Goal: Book appointment/travel/reservation

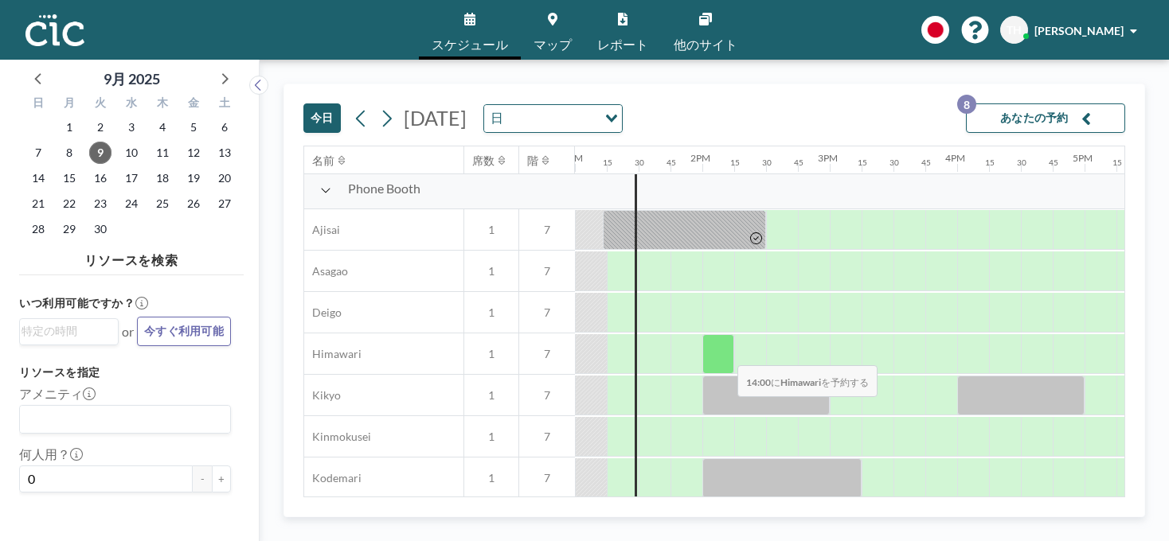
scroll to position [461, 1656]
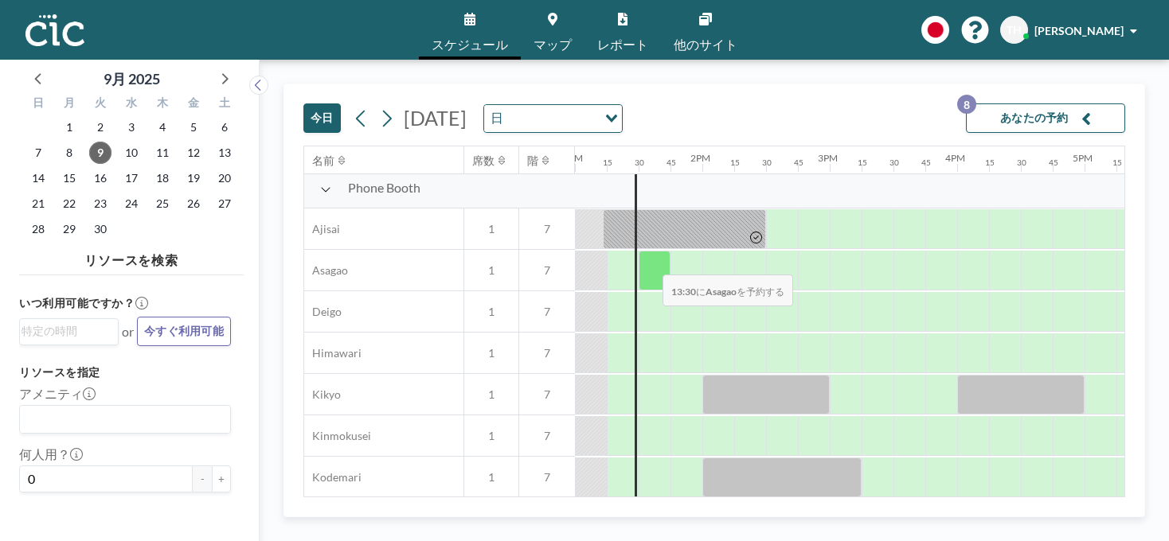
click at [650, 264] on div at bounding box center [655, 271] width 32 height 40
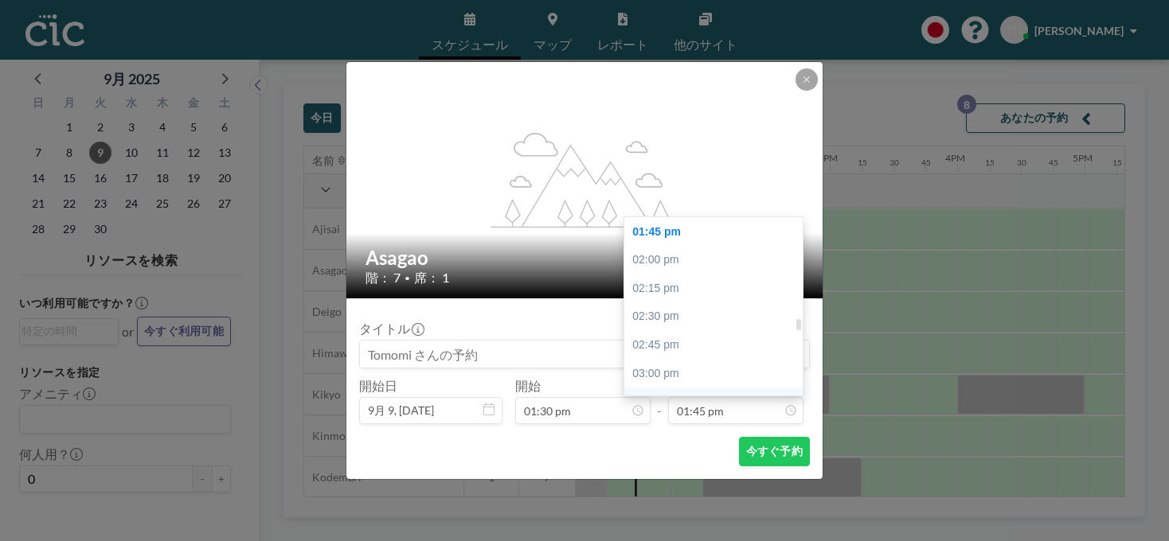
drag, startPoint x: 737, startPoint y: 405, endPoint x: 736, endPoint y: 391, distance: 14.4
click at [737, 406] on input "01:45 pm" at bounding box center [735, 410] width 135 height 27
drag, startPoint x: 677, startPoint y: 348, endPoint x: 713, endPoint y: 386, distance: 52.4
click at [678, 348] on div "03:30 pm" at bounding box center [717, 350] width 186 height 29
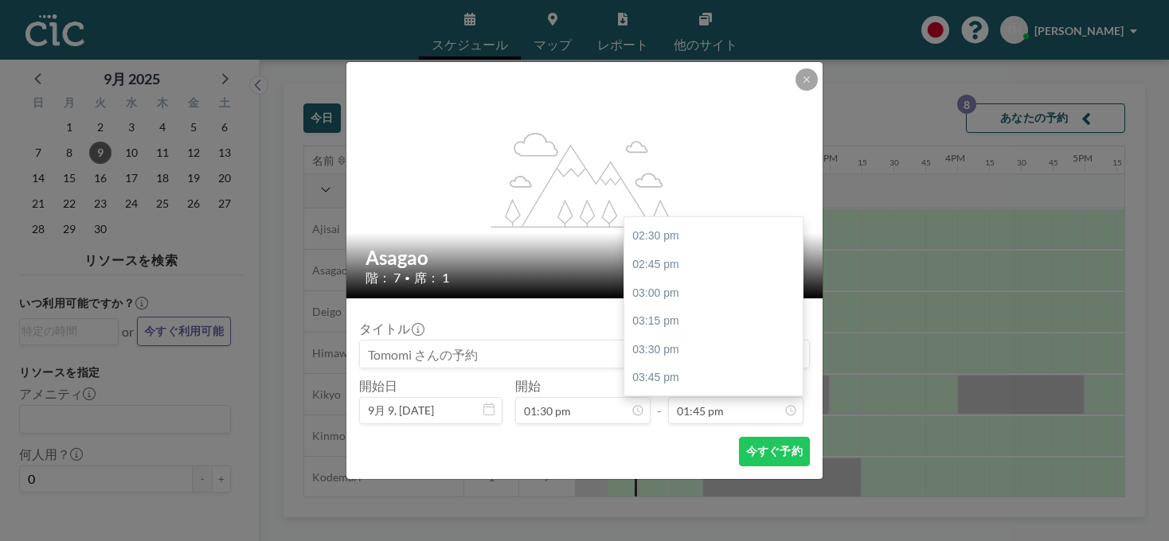
type input "03:30 pm"
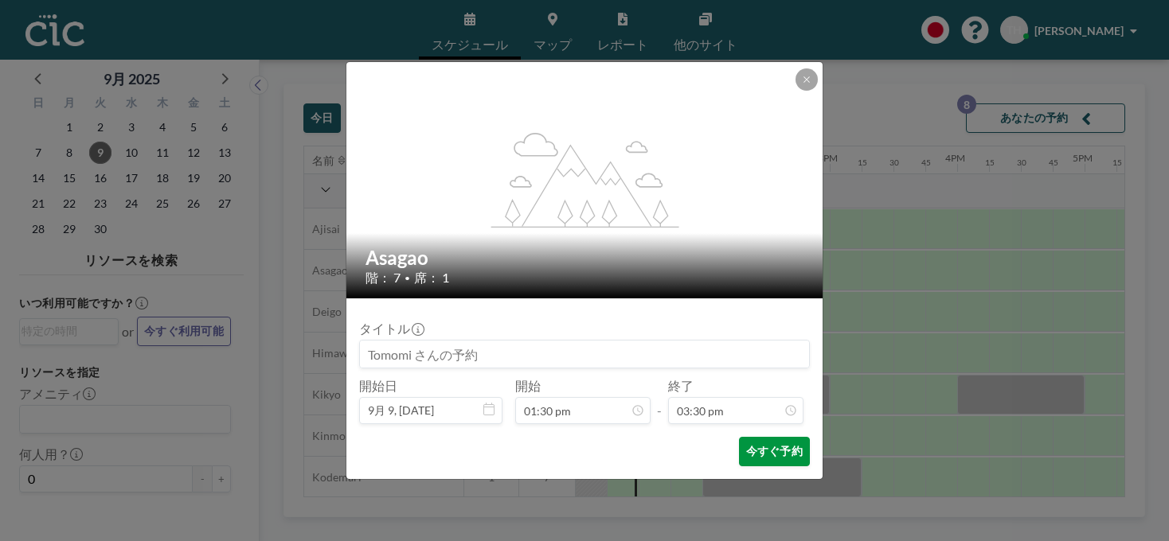
scroll to position [0, 0]
click at [772, 450] on button "今すぐ予約" at bounding box center [774, 451] width 71 height 29
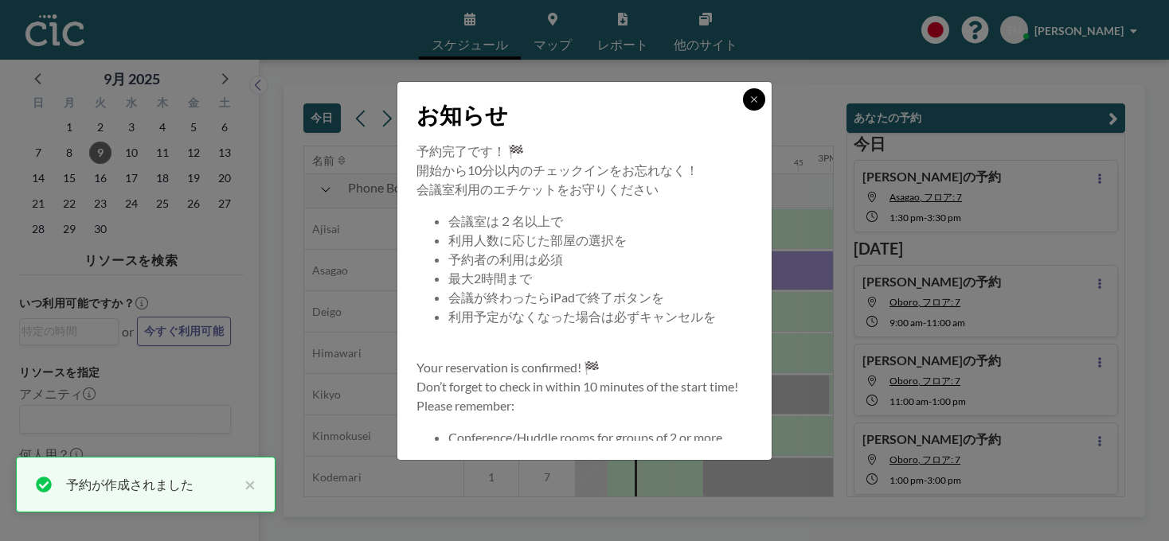
click at [754, 93] on button at bounding box center [754, 99] width 22 height 22
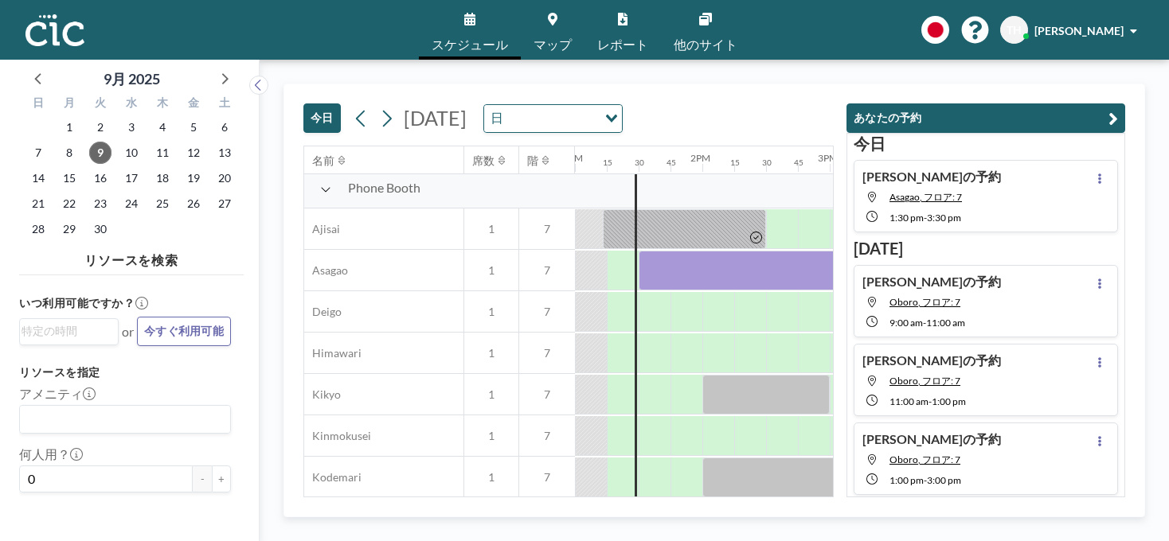
drag, startPoint x: 1106, startPoint y: 121, endPoint x: 1078, endPoint y: 29, distance: 95.7
click at [1108, 119] on button "あなたの予約" at bounding box center [985, 118] width 279 height 29
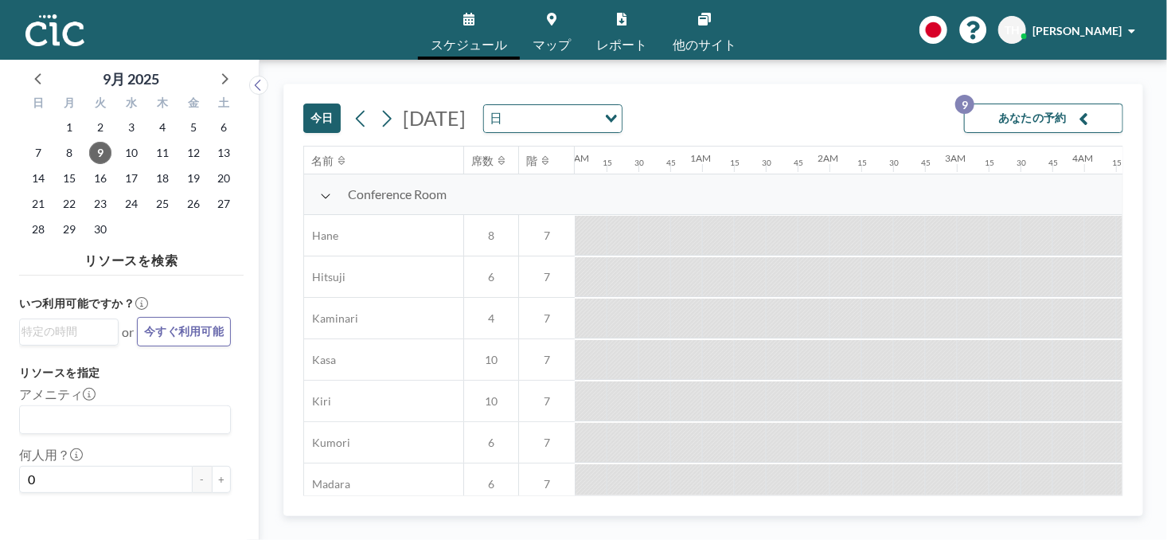
scroll to position [51, 1402]
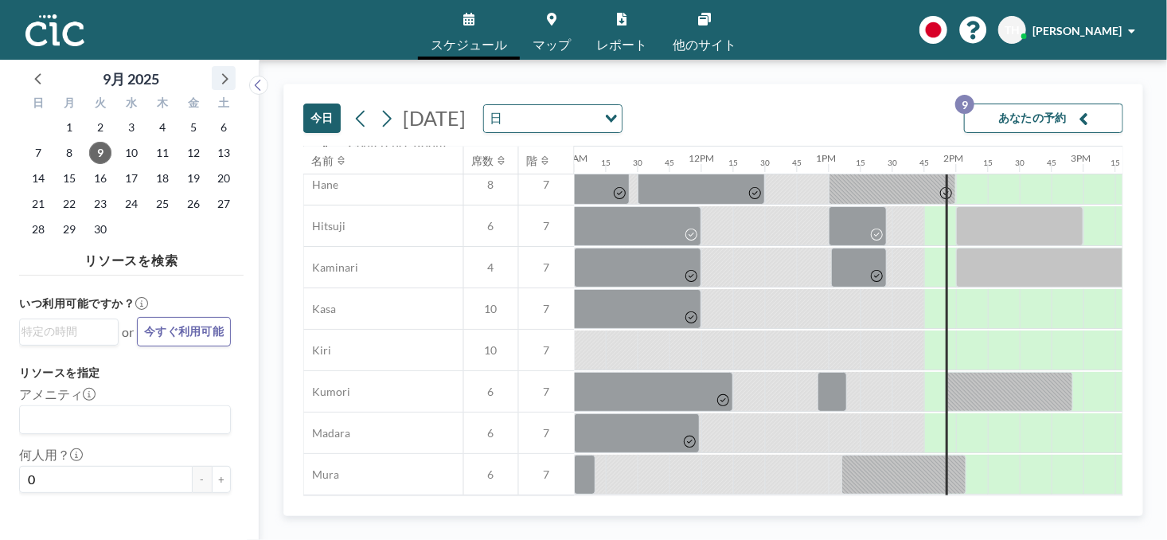
click at [226, 74] on icon at bounding box center [223, 78] width 21 height 21
click at [159, 149] on span "9" at bounding box center [162, 153] width 22 height 22
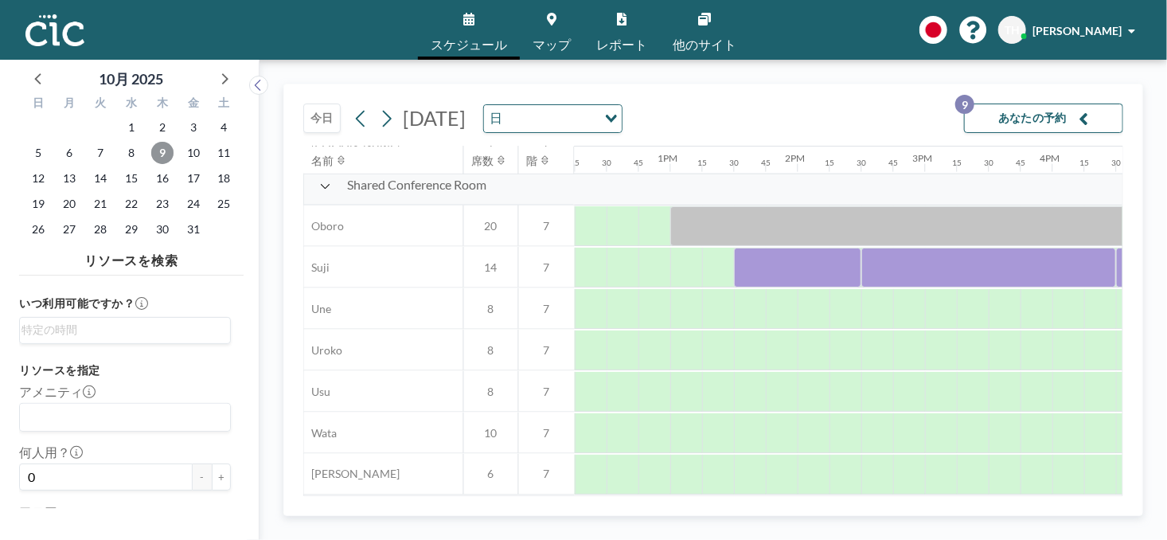
scroll to position [1175, 1612]
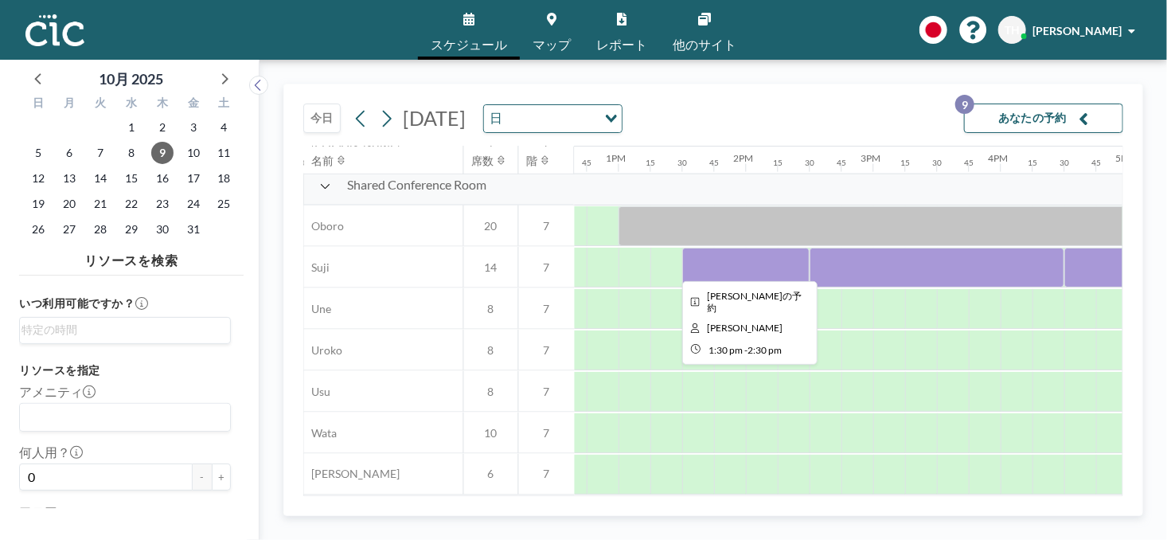
click at [744, 257] on div at bounding box center [745, 268] width 127 height 40
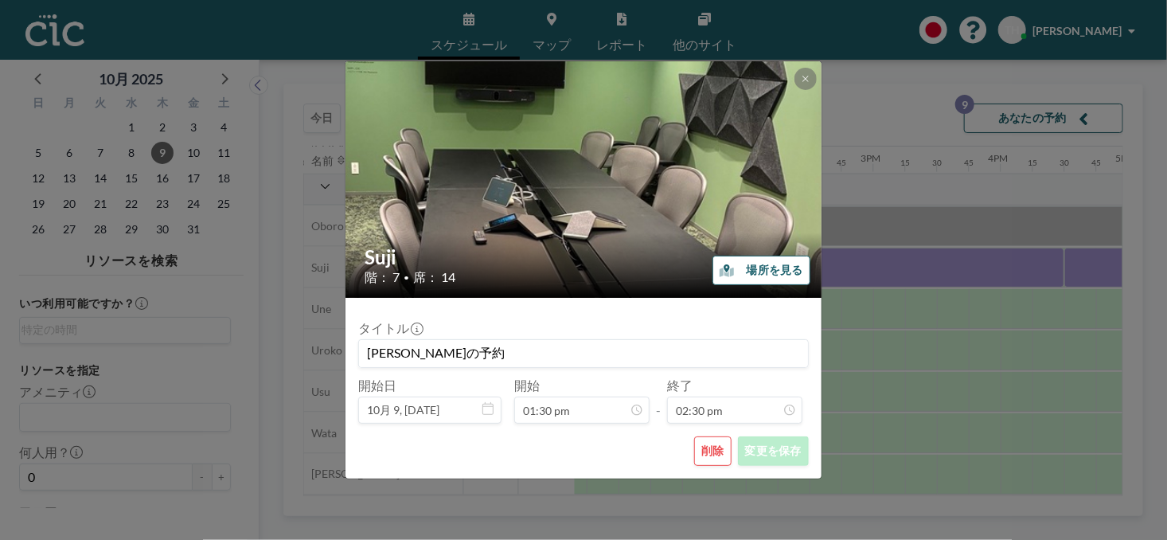
scroll to position [0, 0]
click at [717, 459] on button "削除" at bounding box center [712, 450] width 37 height 29
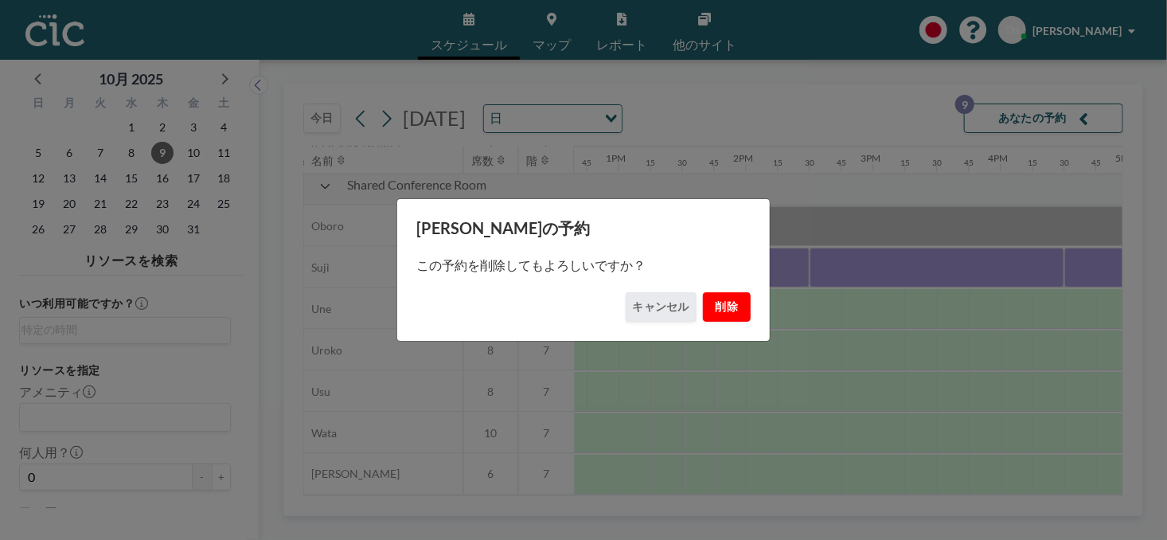
click at [719, 304] on button "削除" at bounding box center [727, 306] width 48 height 29
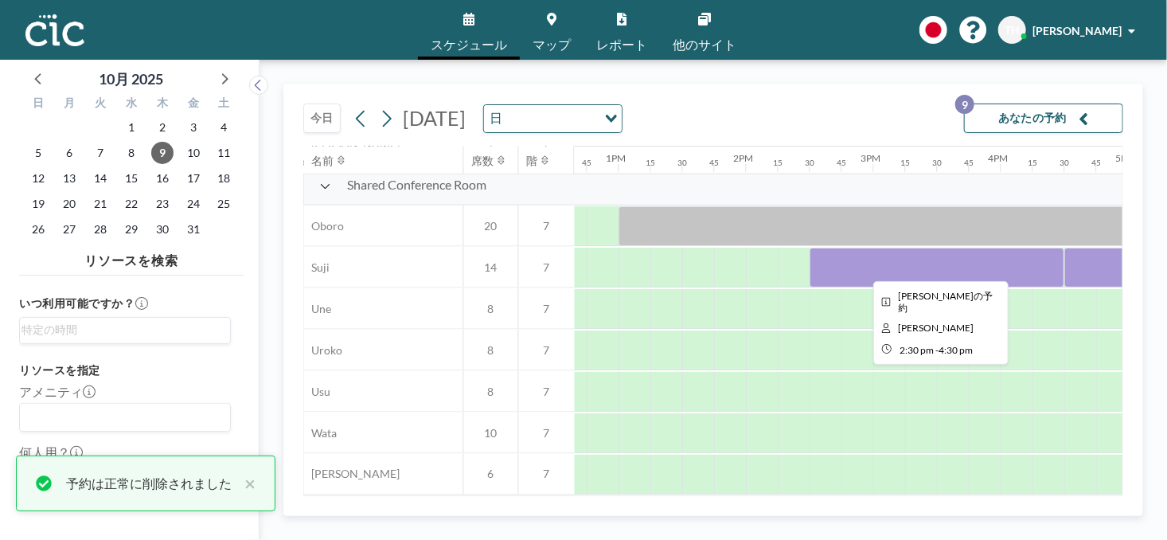
click at [846, 256] on div at bounding box center [937, 268] width 255 height 40
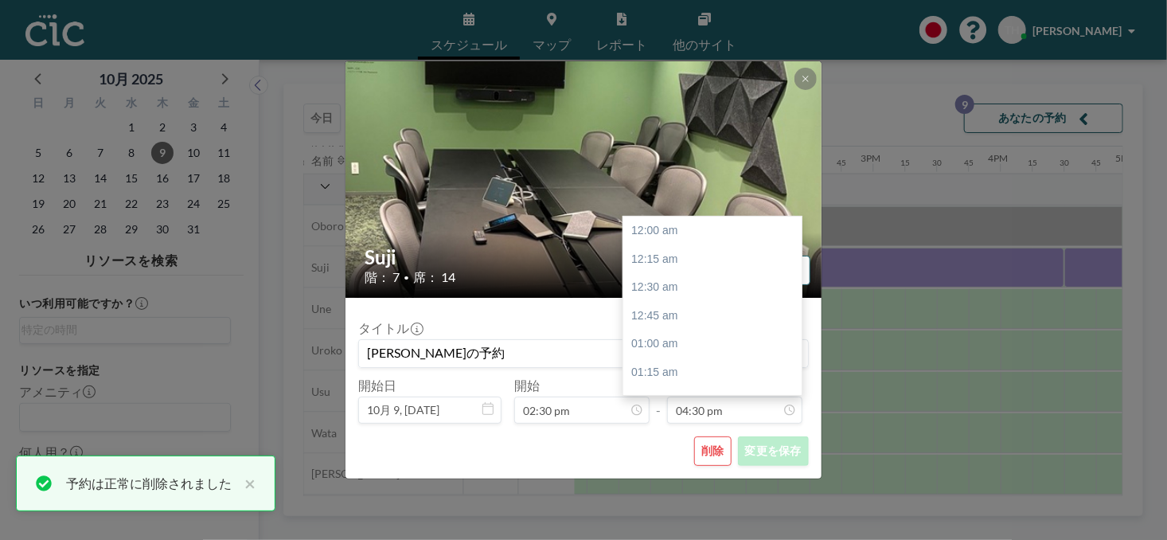
scroll to position [1870, 0]
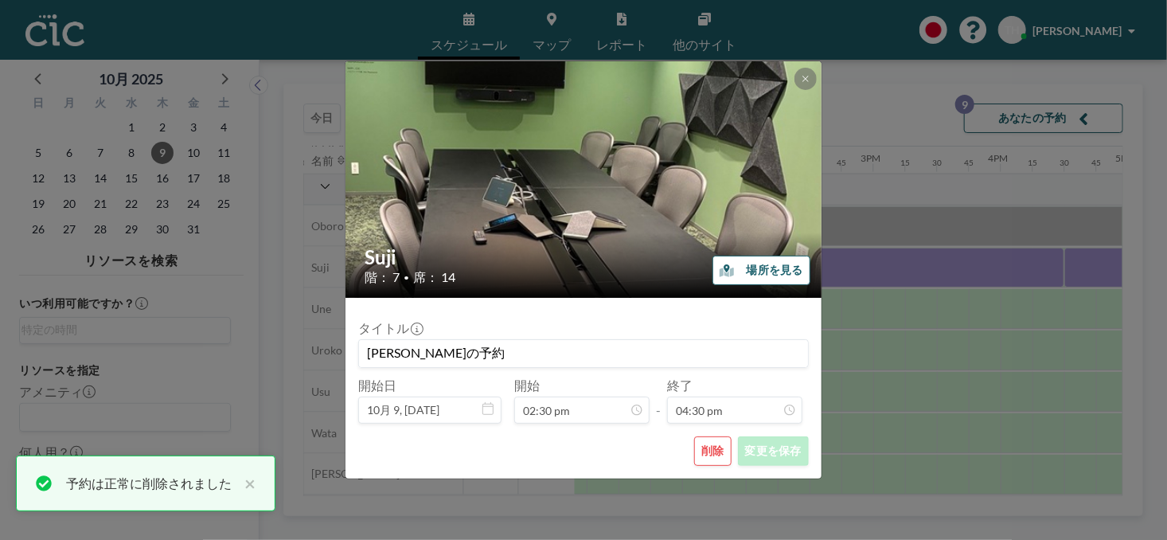
click at [715, 450] on button "削除" at bounding box center [712, 450] width 37 height 29
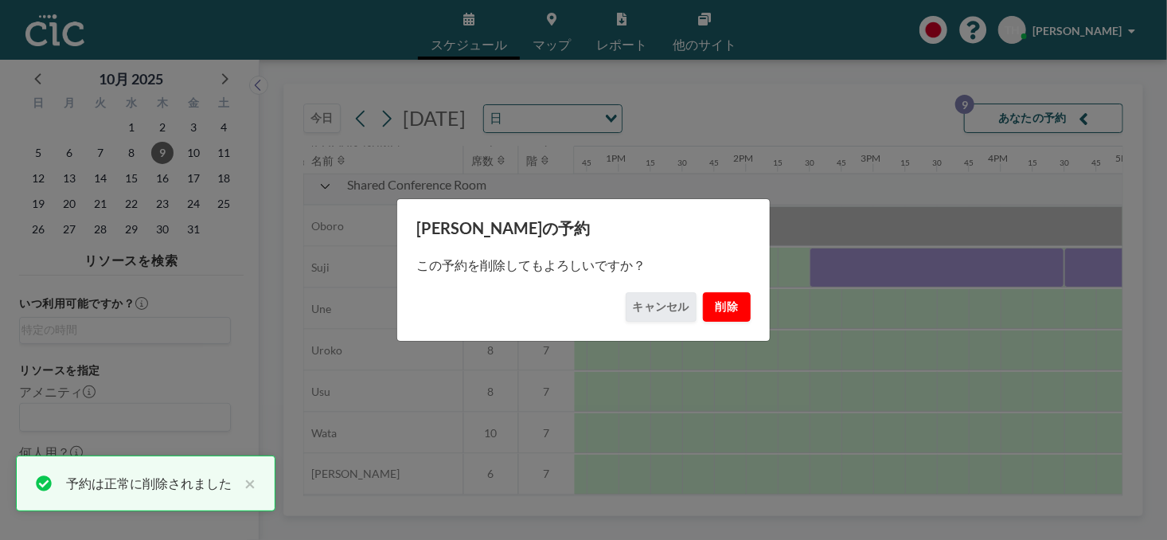
click at [740, 312] on button "削除" at bounding box center [727, 306] width 48 height 29
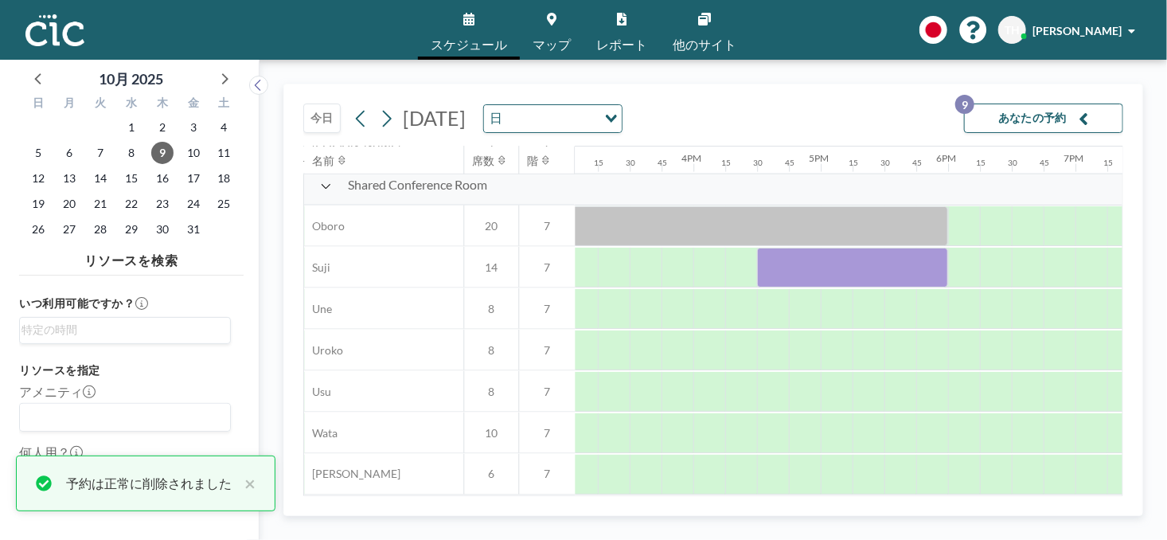
scroll to position [1175, 1925]
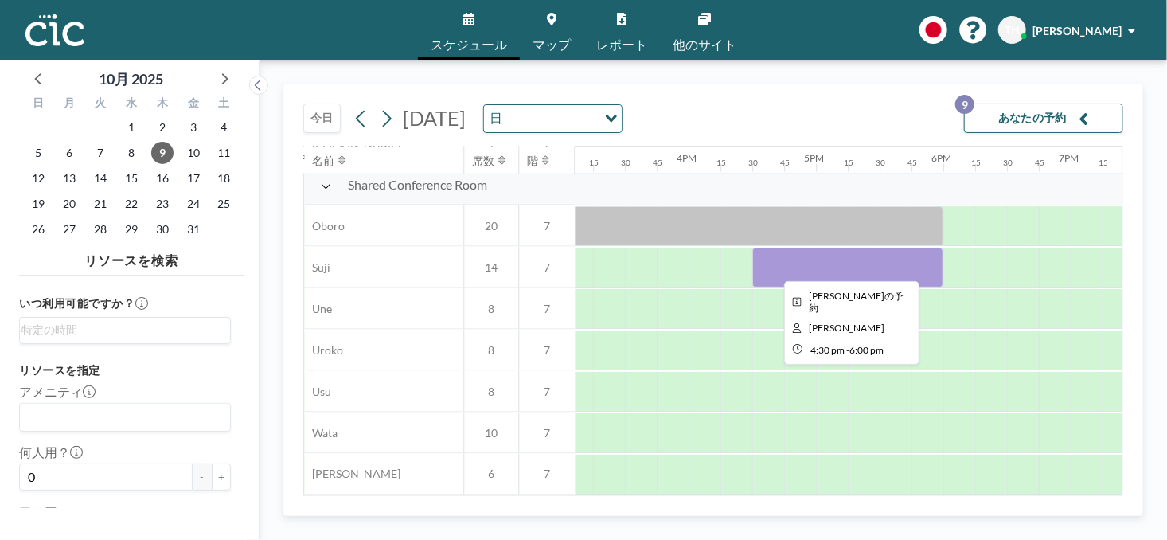
click at [846, 260] on div at bounding box center [847, 268] width 191 height 40
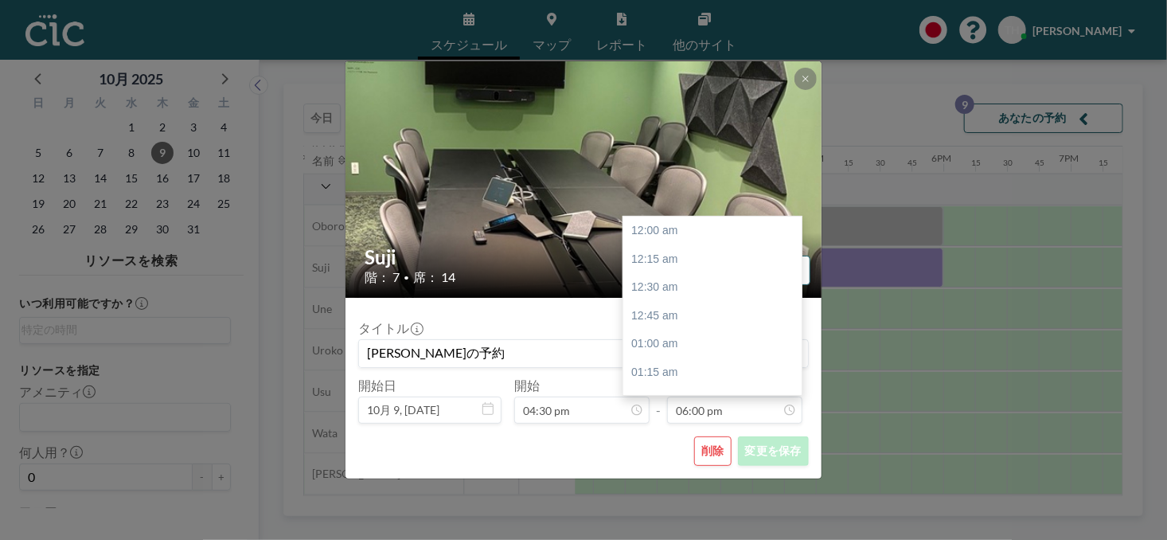
scroll to position [2040, 0]
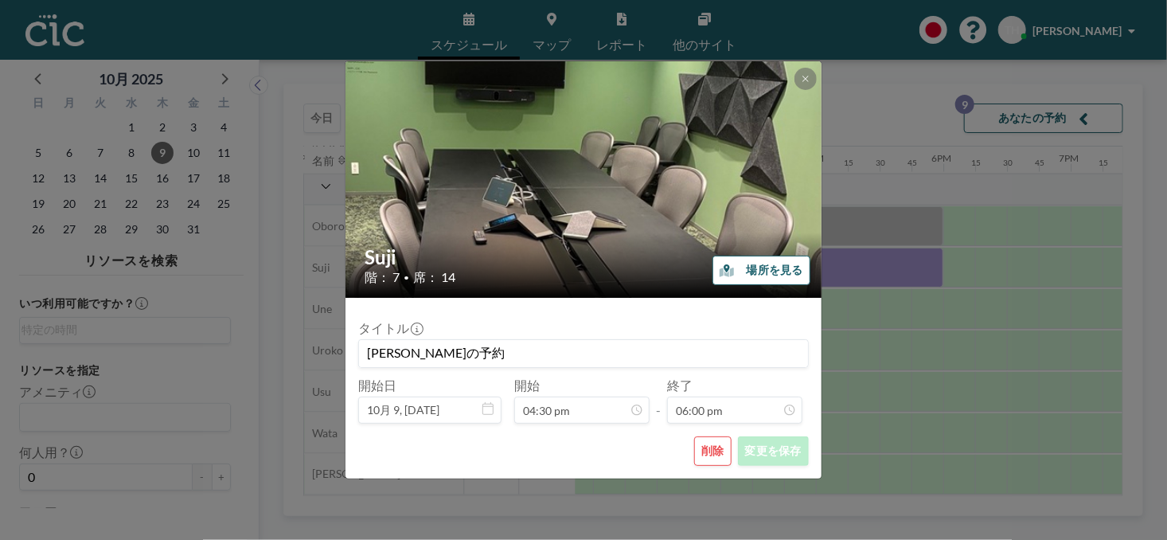
click at [713, 452] on button "削除" at bounding box center [712, 450] width 37 height 29
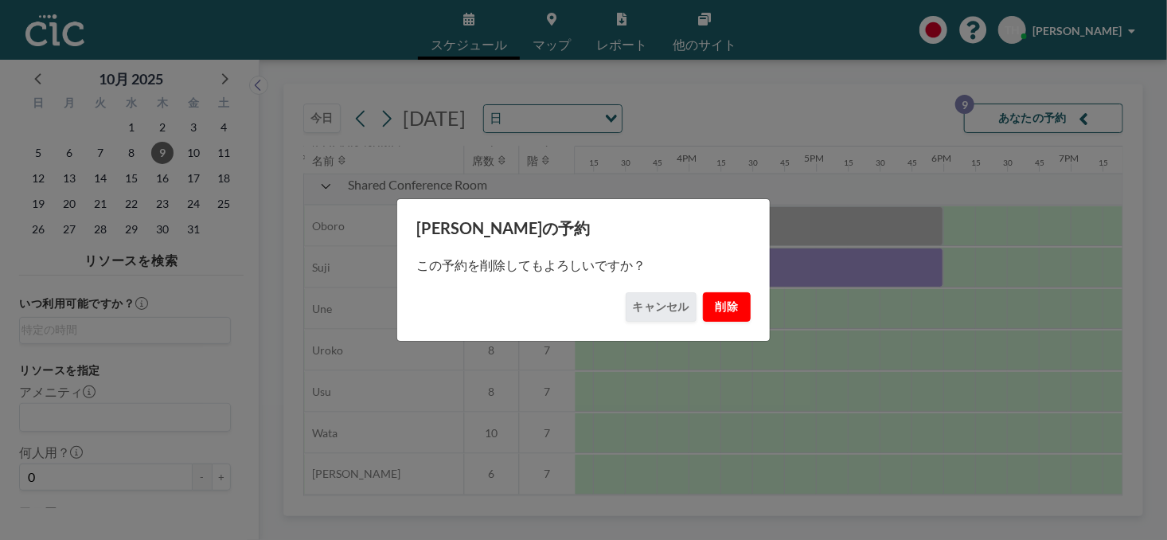
drag, startPoint x: 738, startPoint y: 306, endPoint x: 721, endPoint y: 322, distance: 23.1
click at [737, 306] on button "削除" at bounding box center [727, 306] width 48 height 29
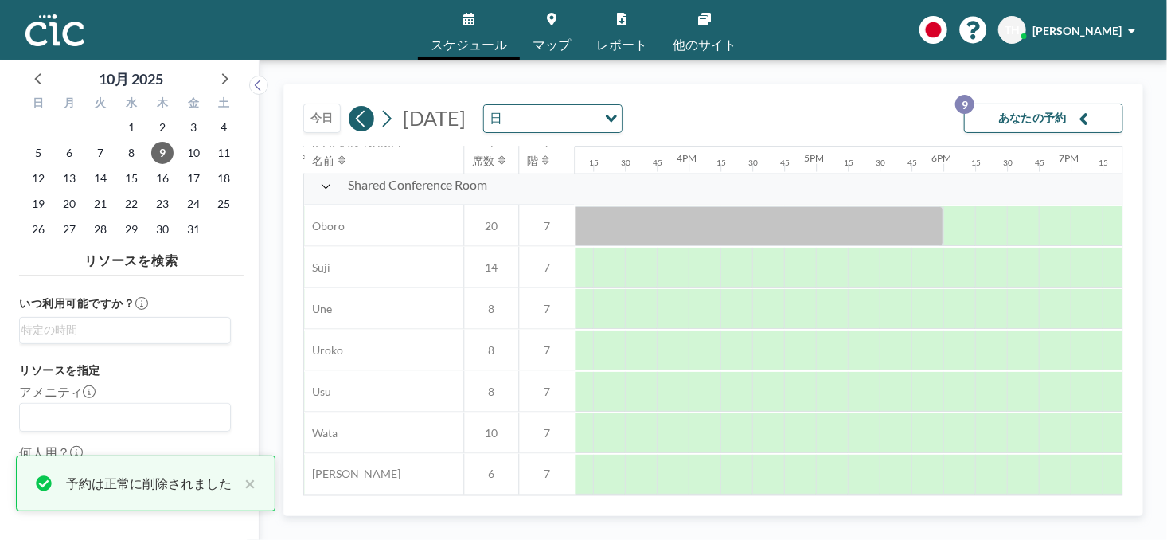
click at [351, 116] on button at bounding box center [361, 118] width 25 height 25
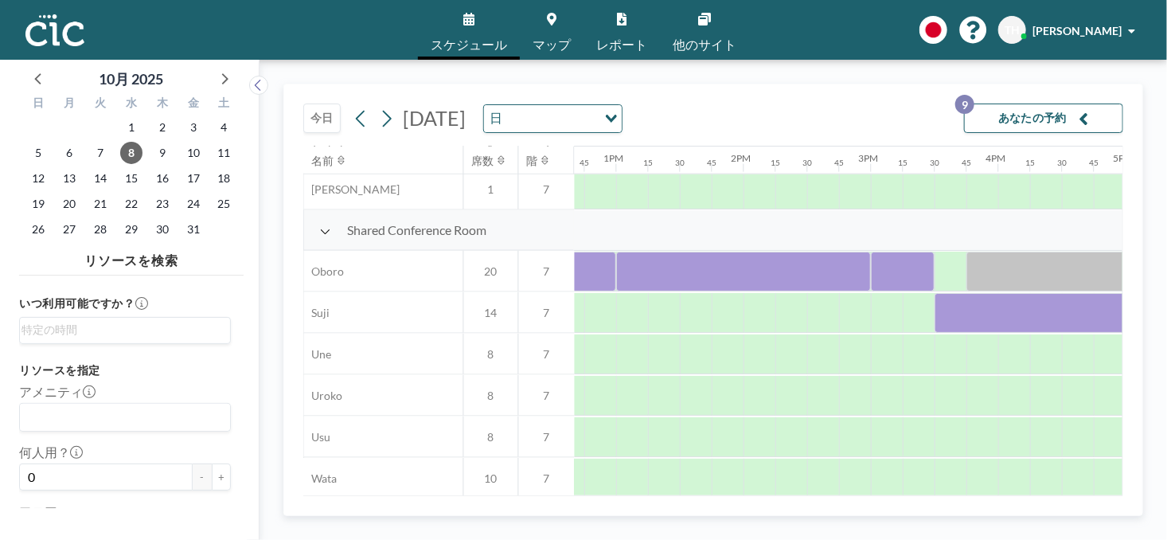
scroll to position [1122, 1610]
